Goal: Information Seeking & Learning: Check status

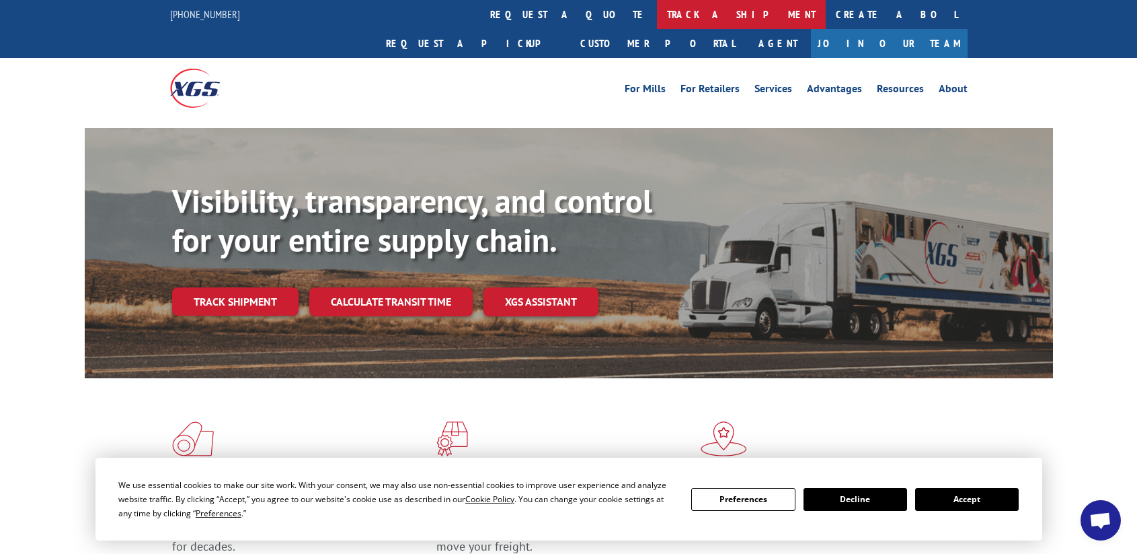
click at [657, 14] on link "track a shipment" at bounding box center [741, 14] width 169 height 29
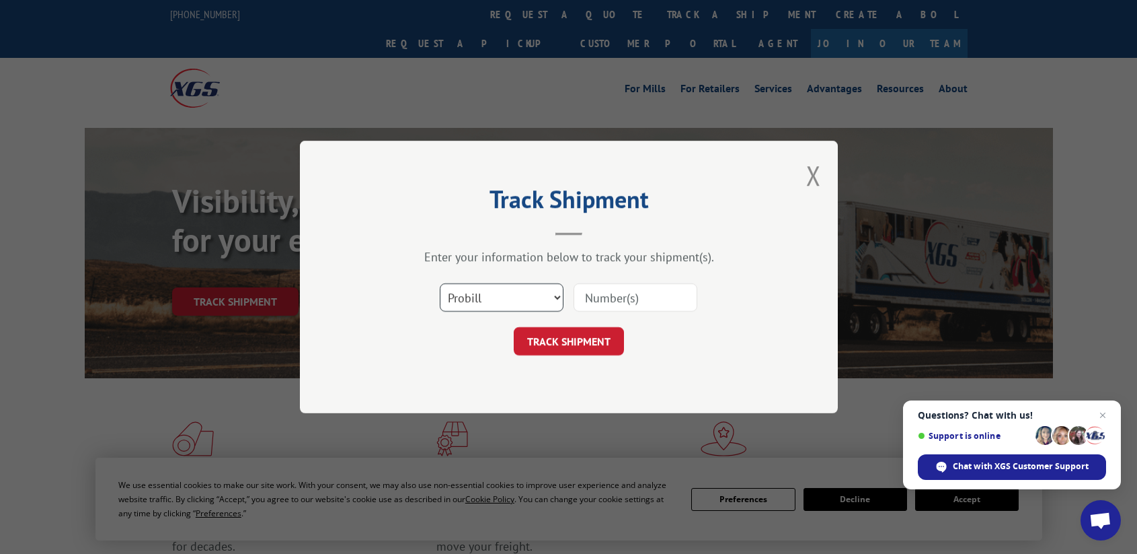
click at [556, 293] on select "Select category... Probill BOL PO" at bounding box center [502, 297] width 124 height 28
select select "bol"
click at [440, 283] on select "Select category... Probill BOL PO" at bounding box center [502, 297] width 124 height 28
click at [622, 293] on input at bounding box center [636, 297] width 124 height 28
paste input "Xpress Global"
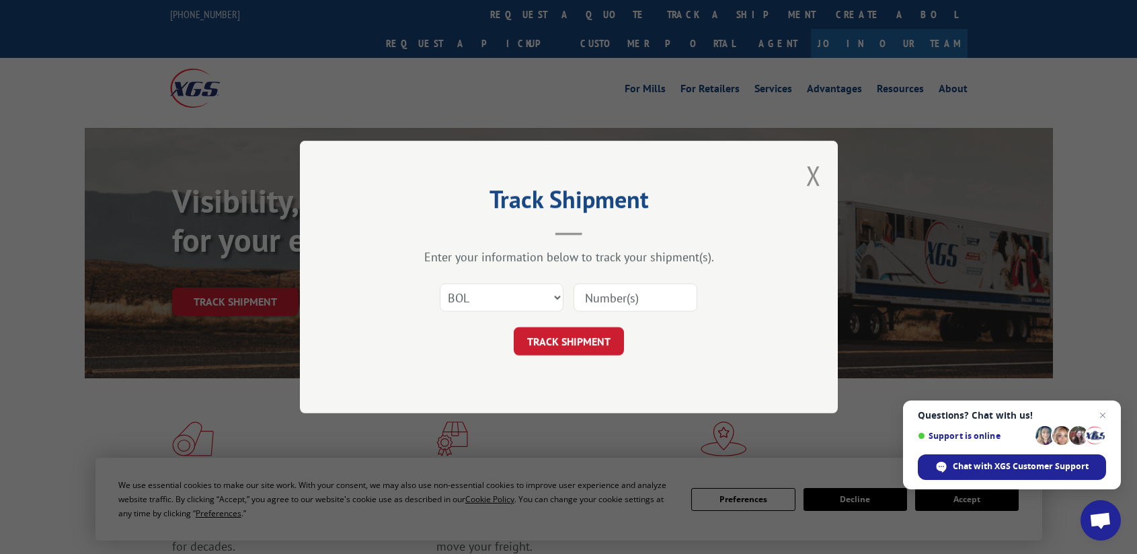
type input "Xpress Global"
drag, startPoint x: 676, startPoint y: 302, endPoint x: 558, endPoint y: 287, distance: 119.3
click at [558, 288] on div "Select category... Probill BOL PO Xpress Global" at bounding box center [569, 297] width 404 height 44
click at [642, 301] on input at bounding box center [636, 297] width 124 height 28
paste input "16614-IF7252"
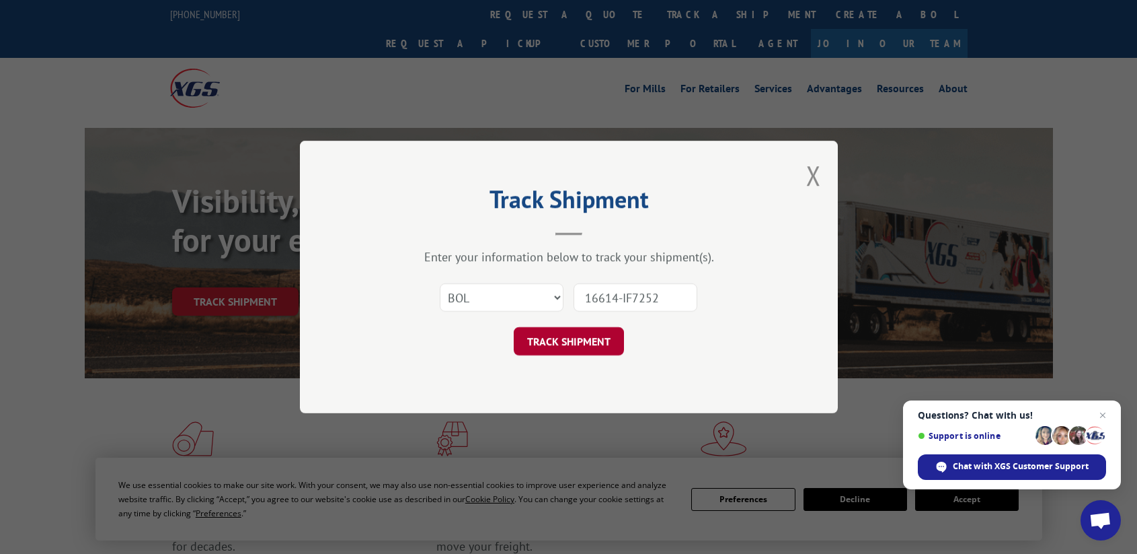
type input "16614-IF7252"
click at [572, 335] on button "TRACK SHIPMENT" at bounding box center [569, 341] width 110 height 28
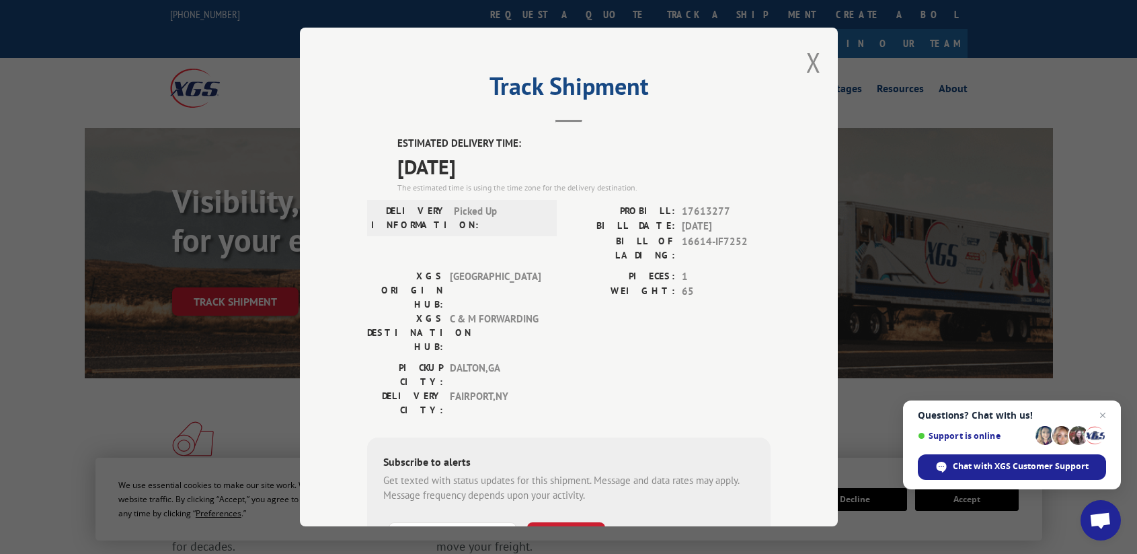
drag, startPoint x: 387, startPoint y: 139, endPoint x: 556, endPoint y: 176, distance: 172.0
click at [556, 176] on div "ESTIMATED DELIVERY TIME: [DATE] The estimated time is using the time zone for t…" at bounding box center [569, 378] width 404 height 484
copy div "ESTIMATED DELIVERY TIME: [DATE]"
click at [808, 62] on button "Close modal" at bounding box center [813, 62] width 15 height 36
